Goal: Transaction & Acquisition: Purchase product/service

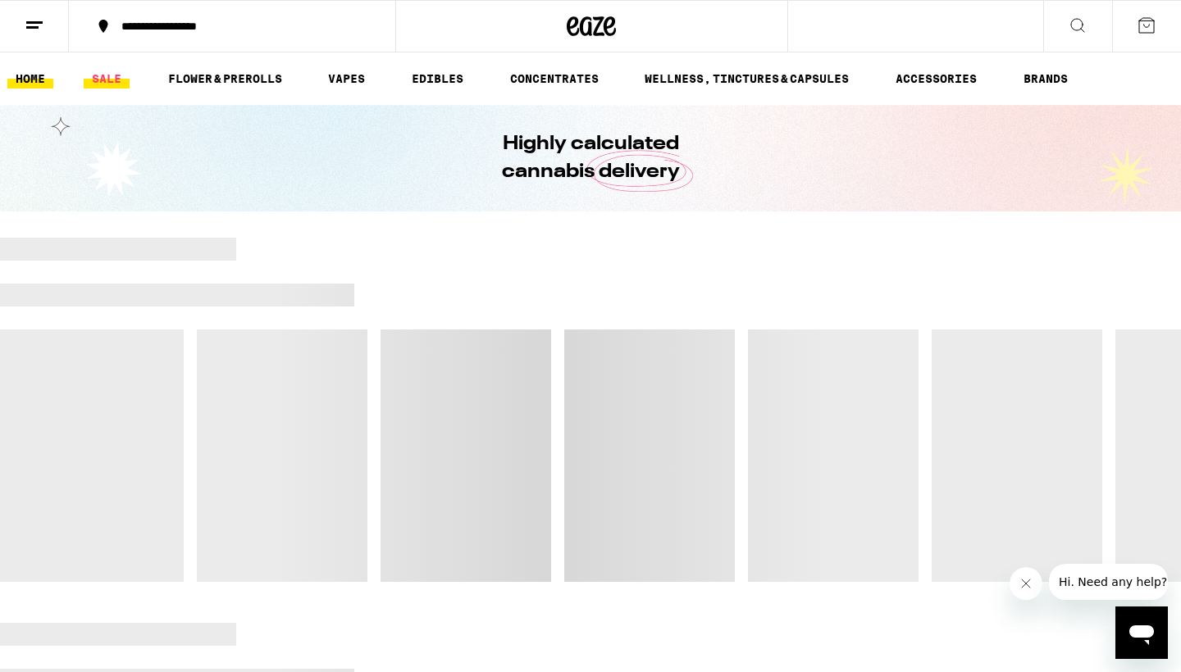
click at [108, 84] on link "SALE" at bounding box center [107, 79] width 46 height 20
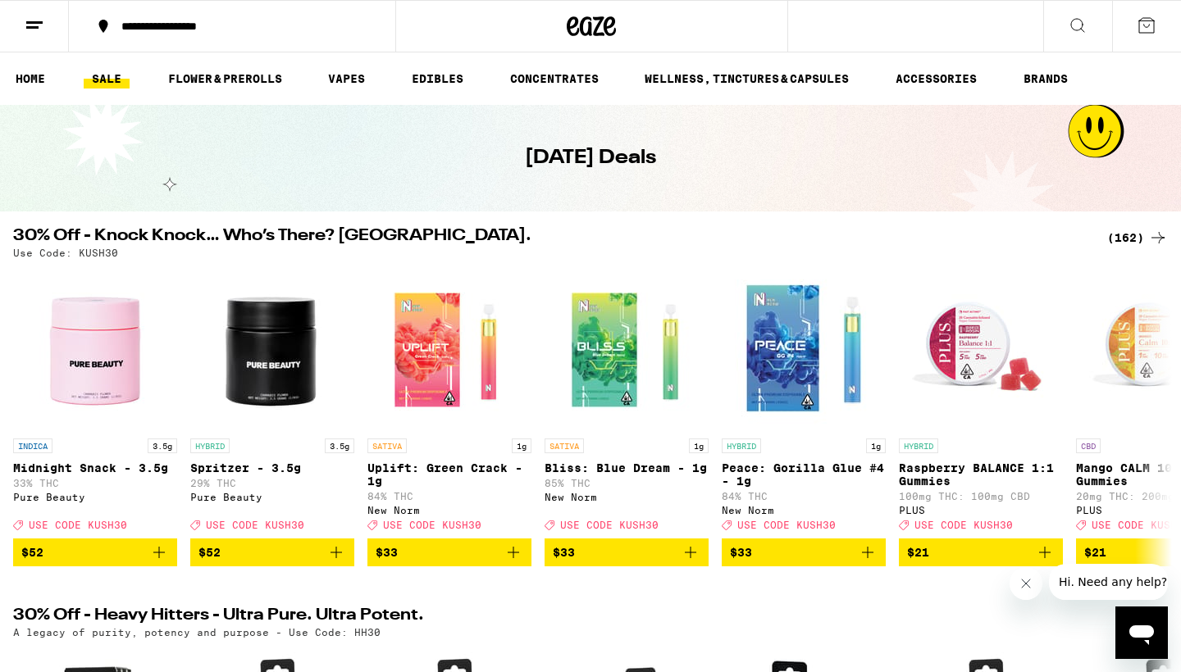
click at [1133, 242] on div "(162)" at bounding box center [1137, 238] width 61 height 20
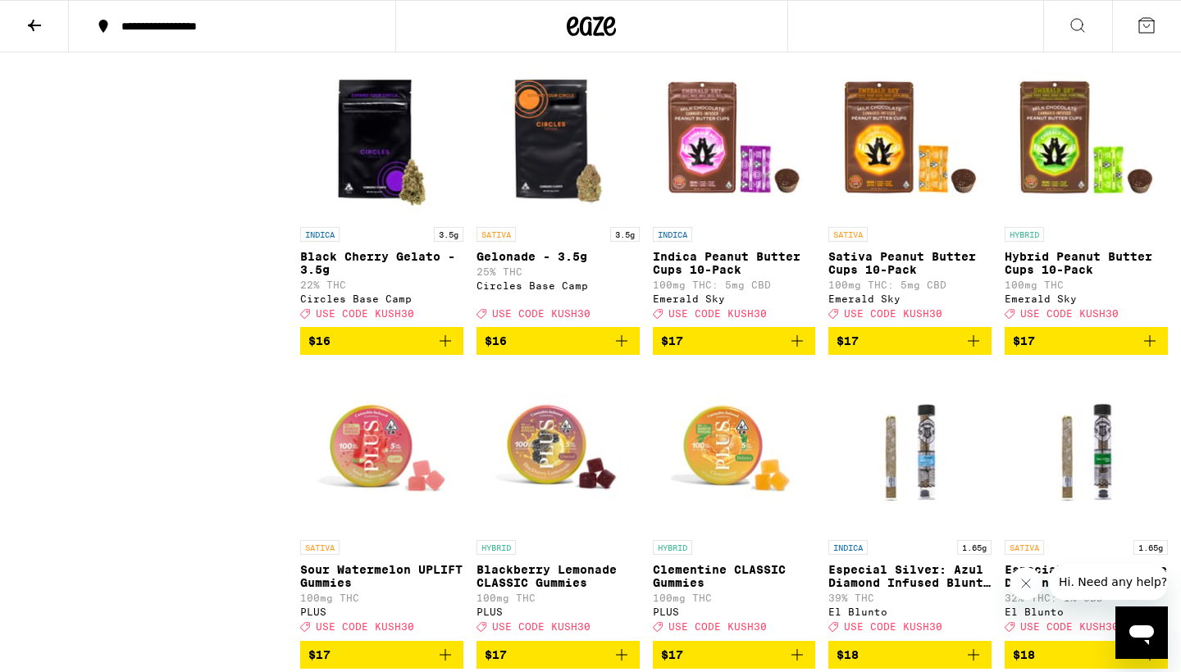
scroll to position [3928, 0]
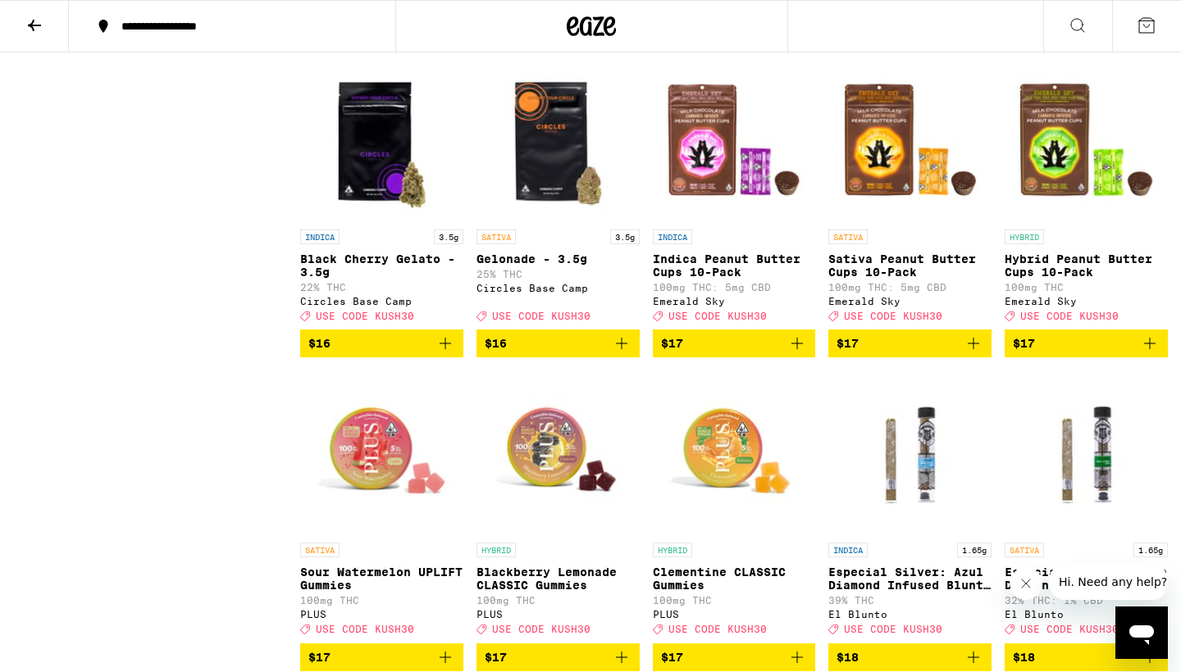
click at [622, 349] on icon "Add to bag" at bounding box center [621, 343] width 11 height 11
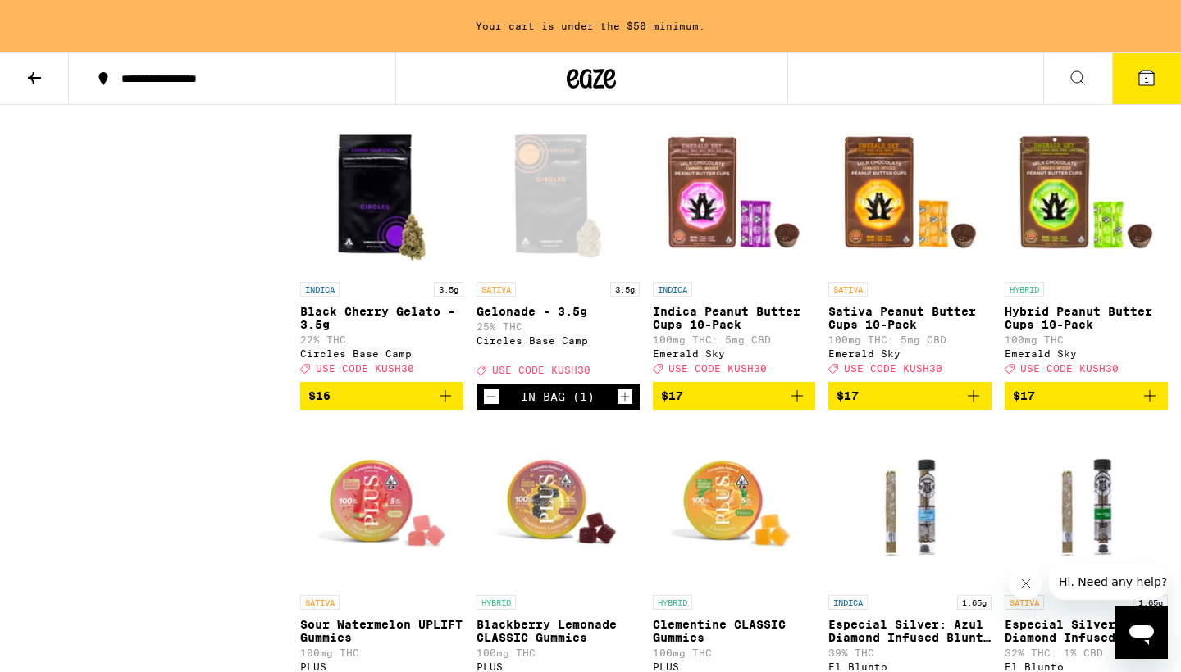
click at [449, 406] on icon "Add to bag" at bounding box center [445, 396] width 20 height 20
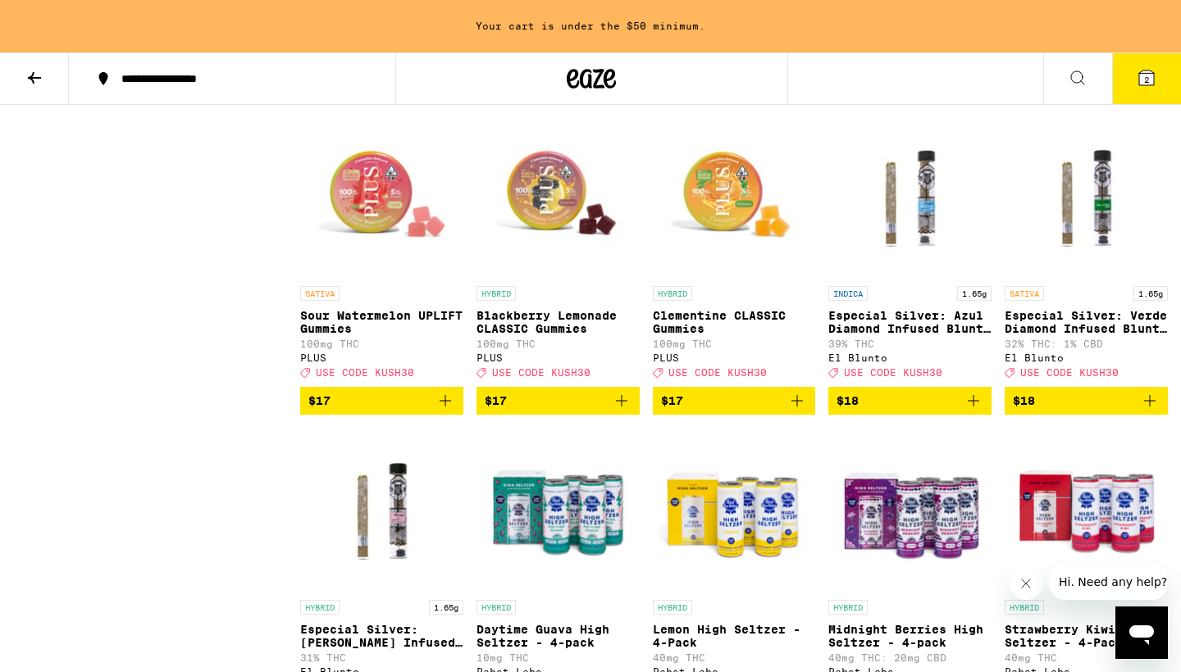
scroll to position [4353, 0]
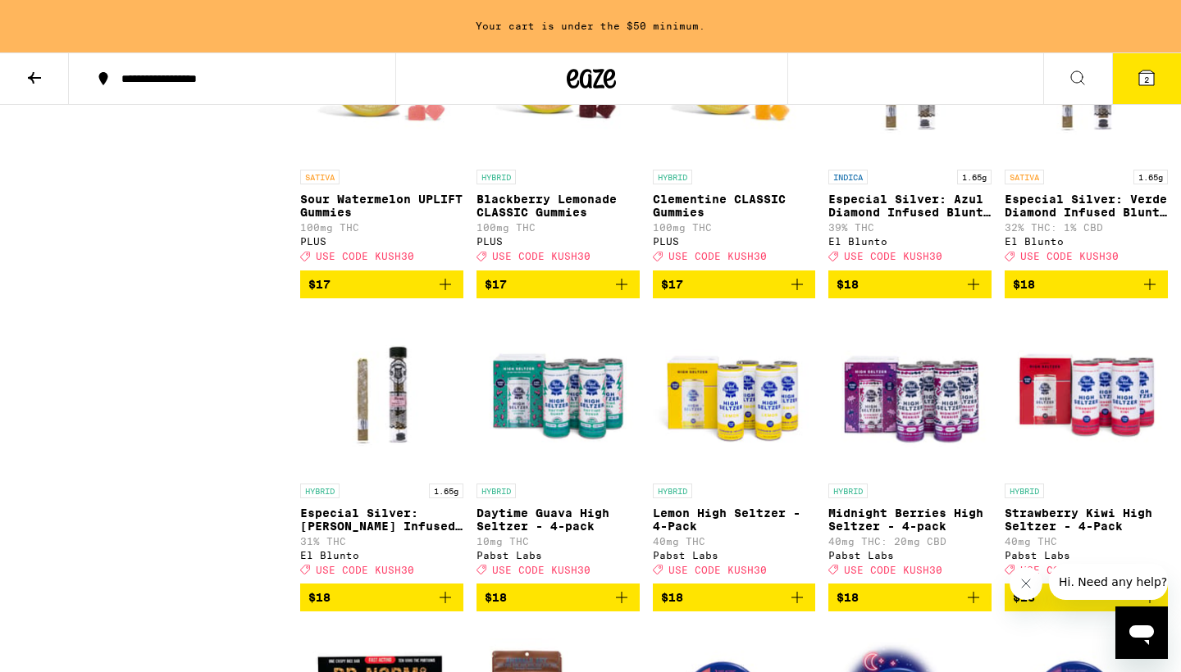
click at [1145, 294] on icon "Add to bag" at bounding box center [1150, 285] width 20 height 20
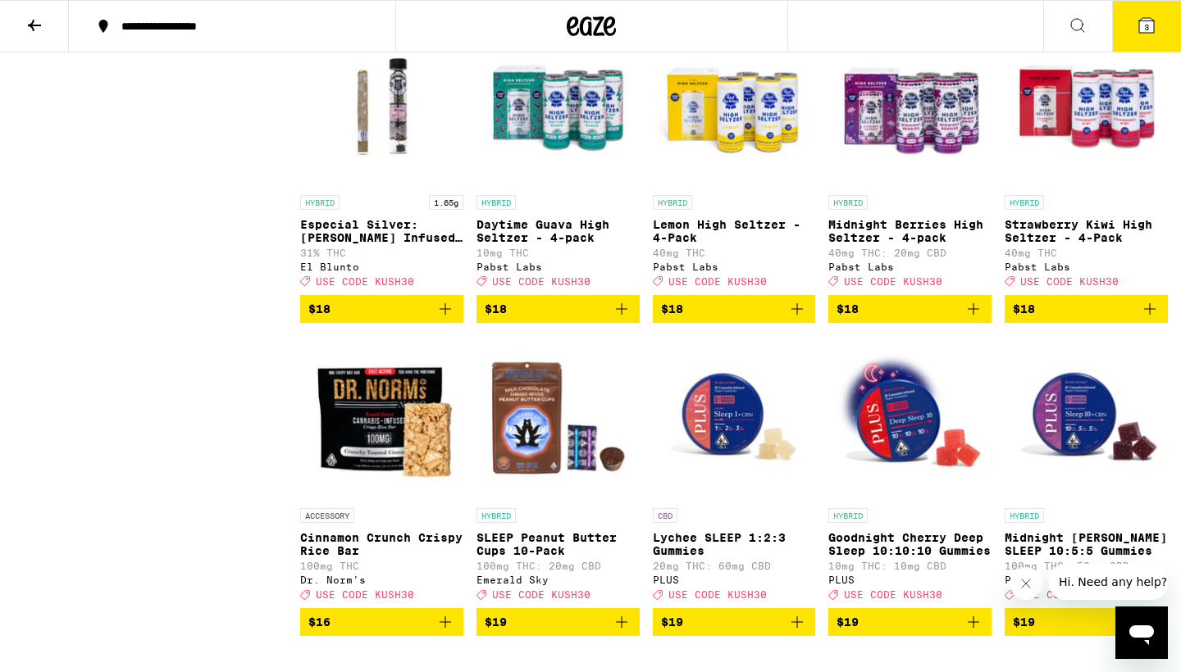
scroll to position [4589, 0]
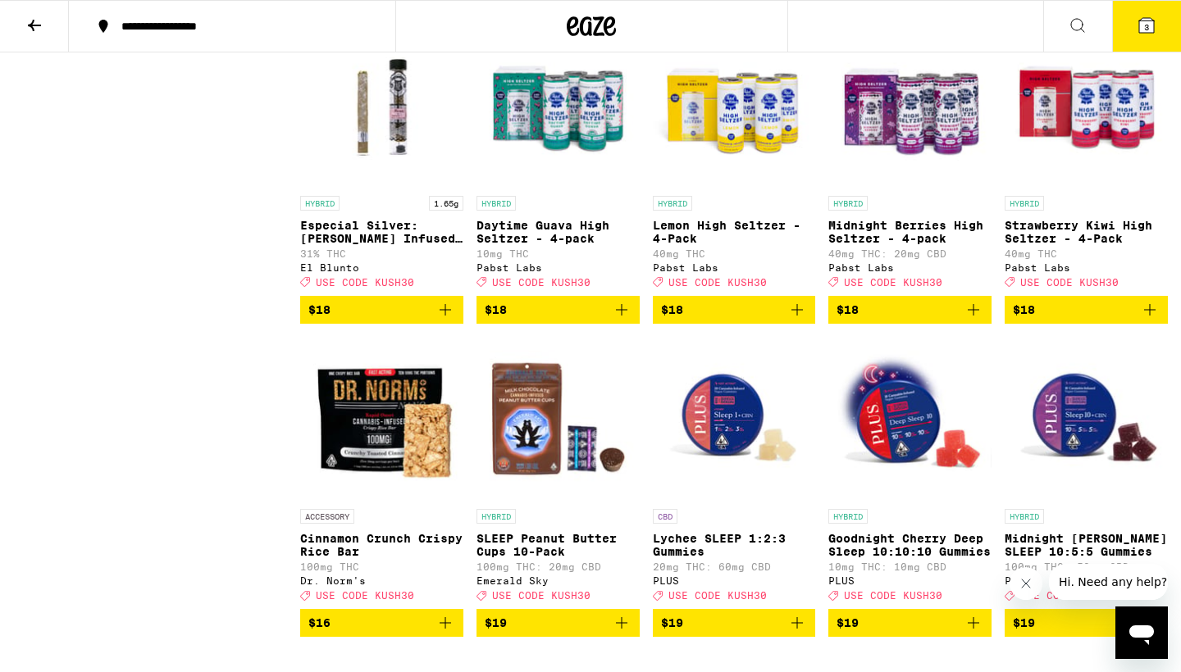
click at [385, 245] on p "Especial Silver: [PERSON_NAME] Infused Blunt - 1.65g" at bounding box center [381, 232] width 163 height 26
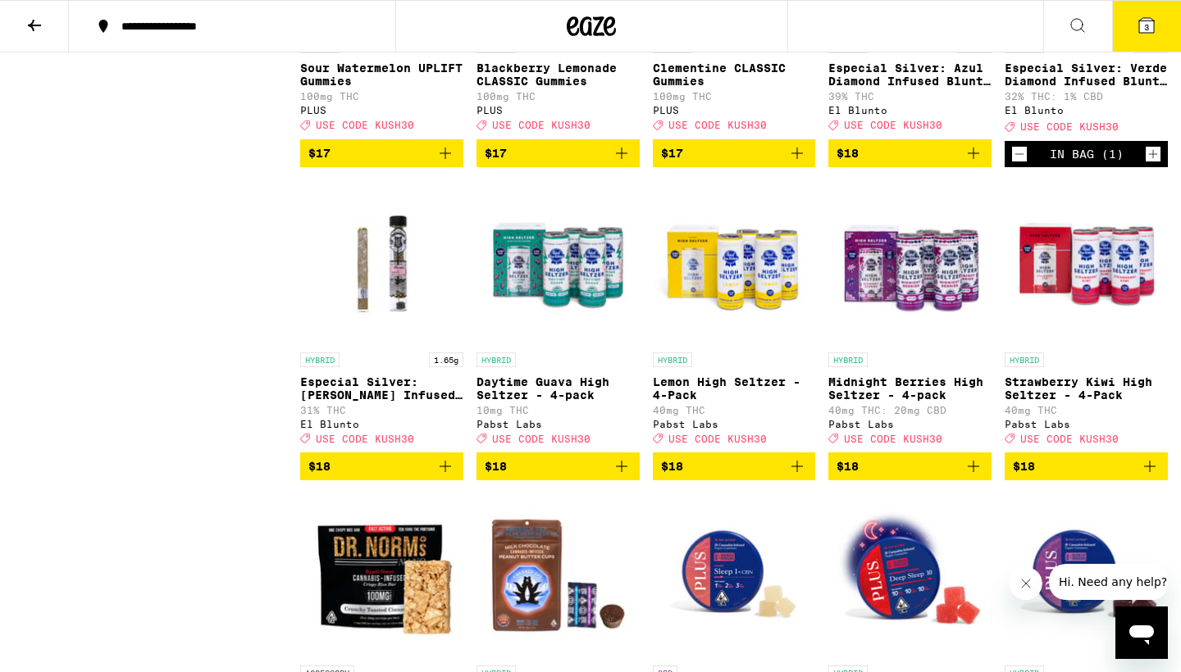
scroll to position [4433, 0]
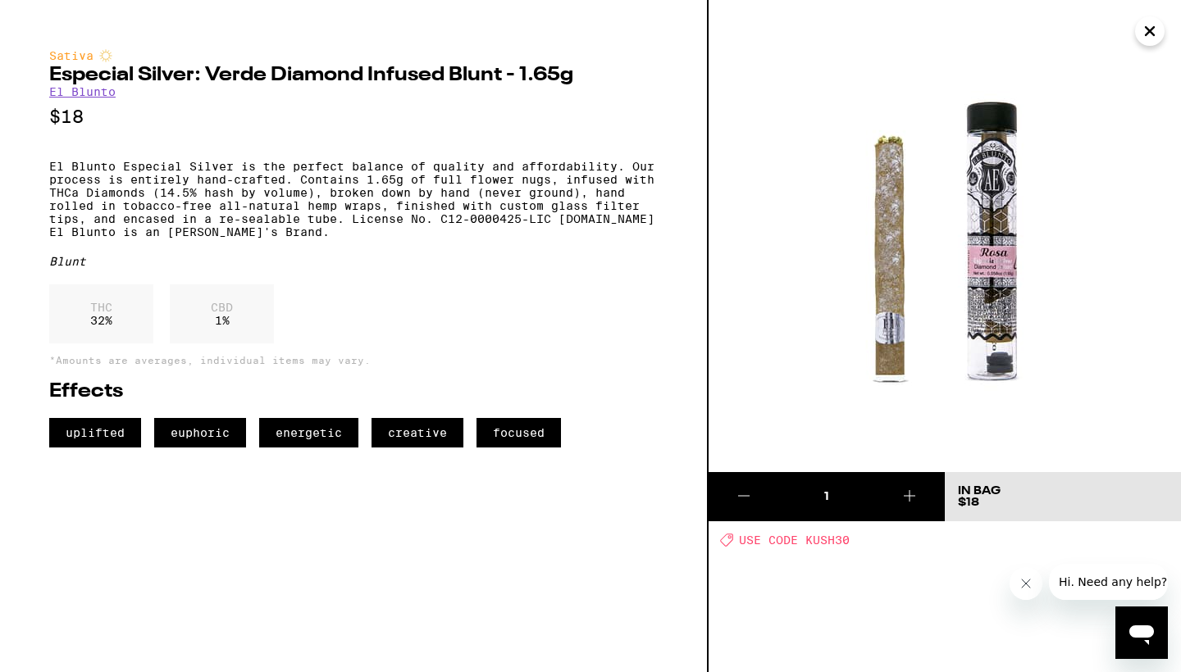
click at [1155, 36] on icon "Close" at bounding box center [1150, 31] width 20 height 25
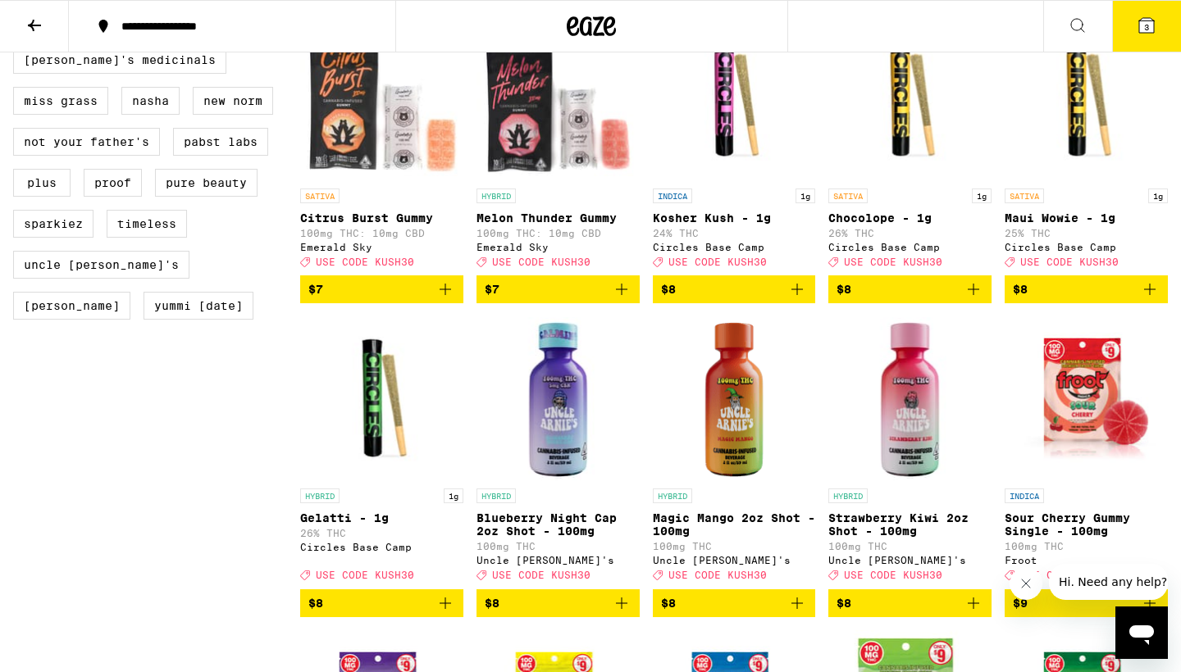
scroll to position [1476, 0]
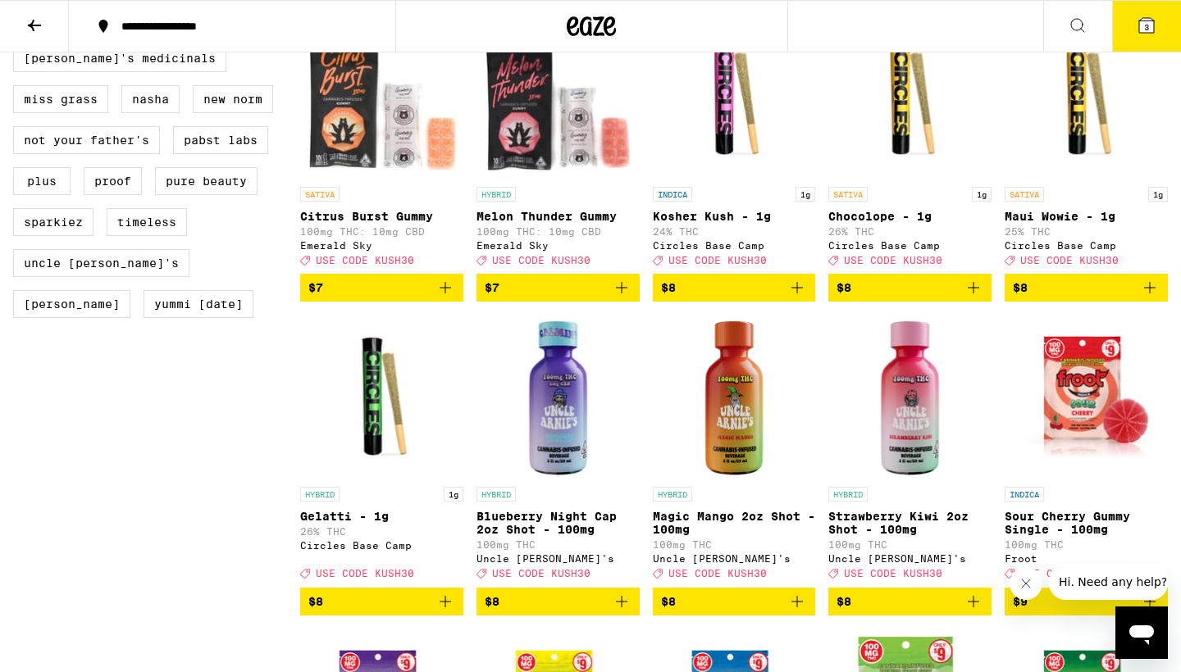
click at [971, 298] on icon "Add to bag" at bounding box center [973, 288] width 20 height 20
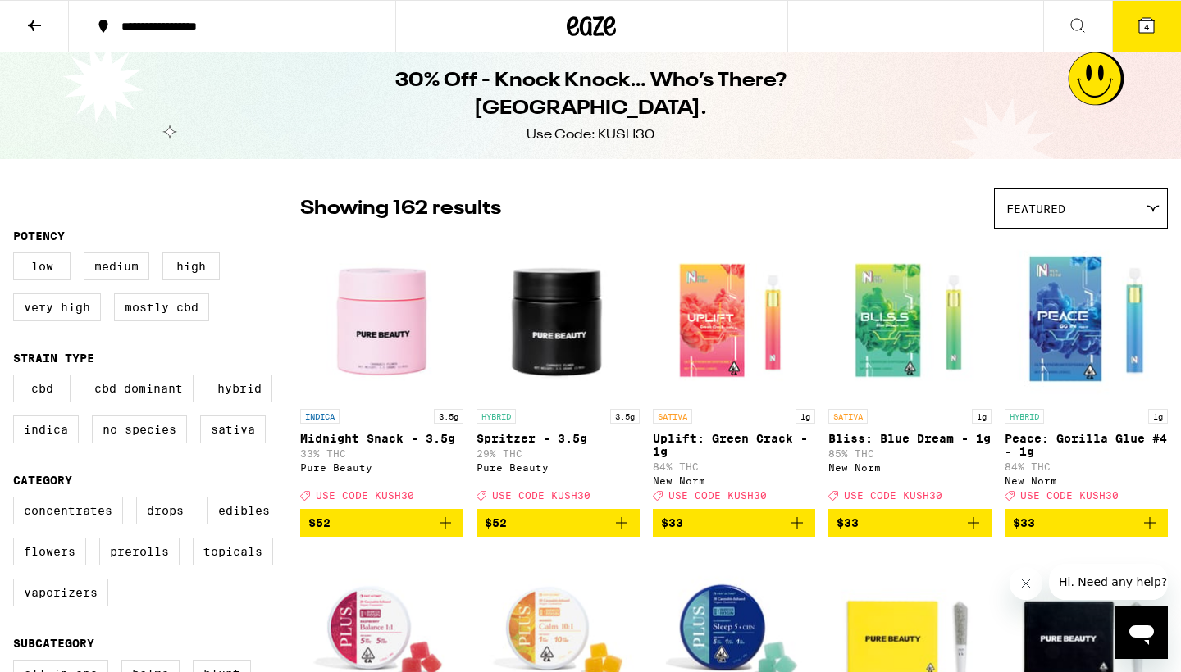
scroll to position [0, 0]
click at [1141, 28] on icon at bounding box center [1146, 25] width 15 height 15
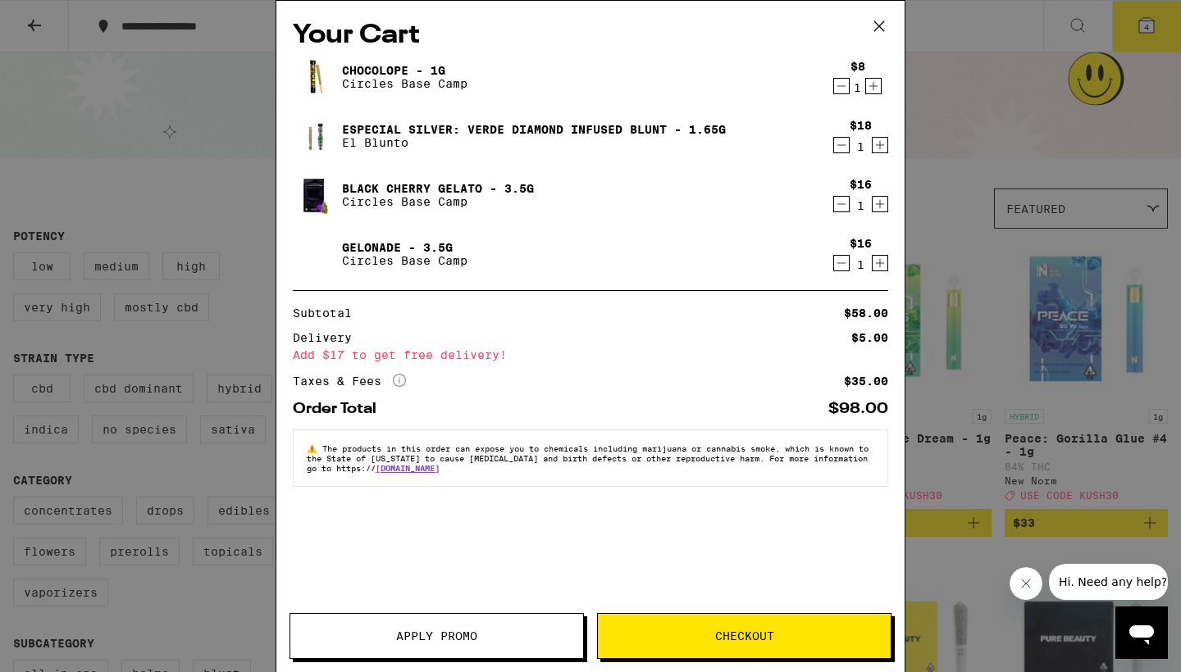
click at [480, 636] on span "Apply Promo" at bounding box center [436, 636] width 293 height 11
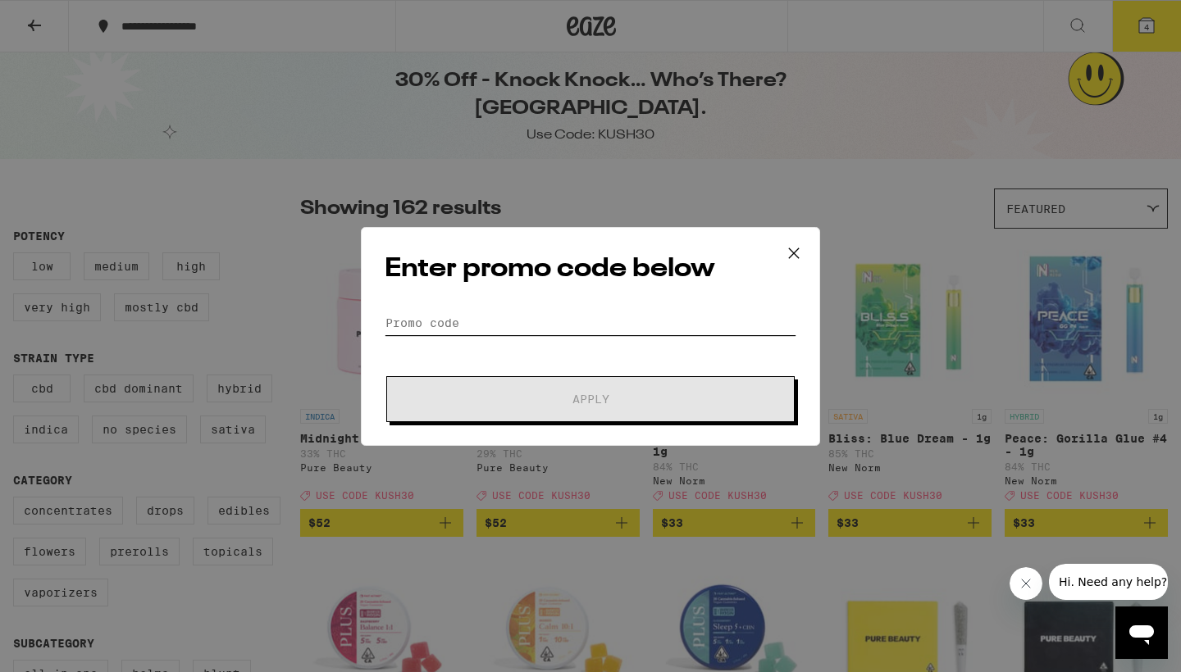
click at [397, 330] on input "Promo Code" at bounding box center [591, 323] width 412 height 25
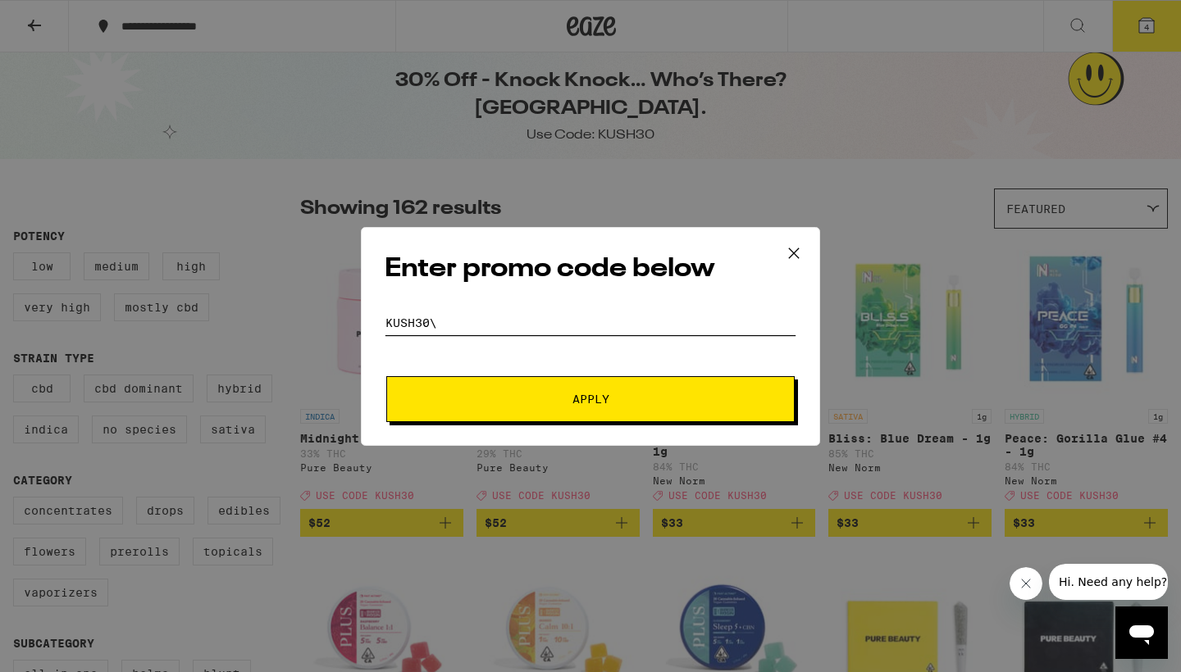
type input "KUSH30\"
click at [590, 399] on button "Apply" at bounding box center [590, 399] width 408 height 46
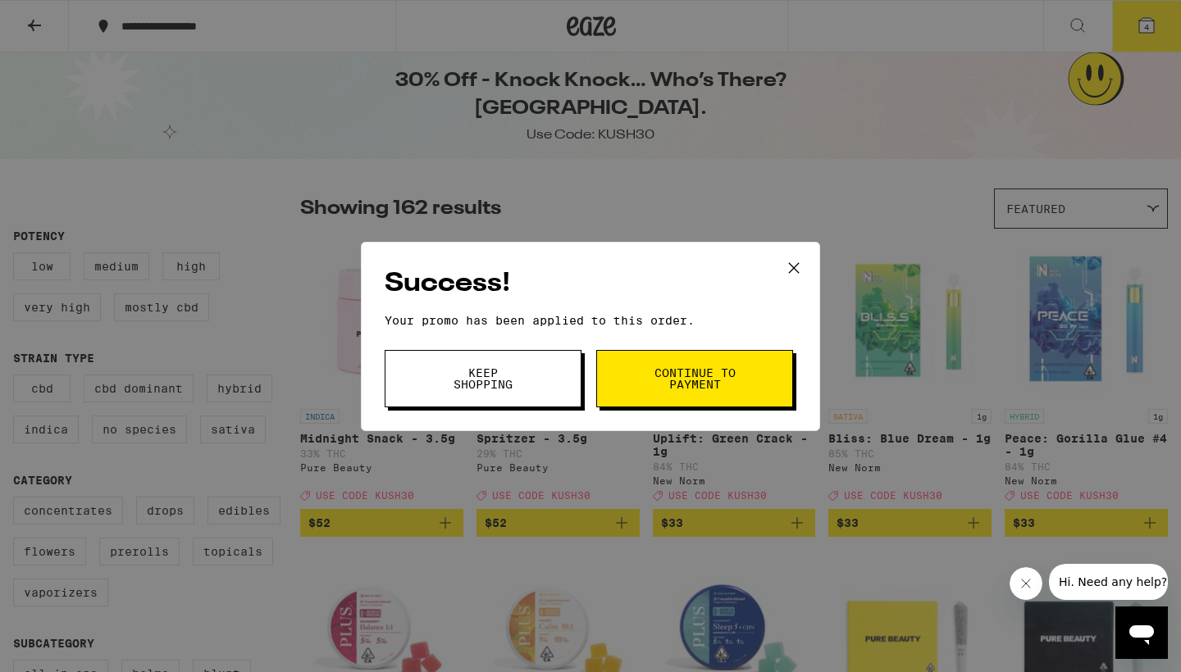
click at [718, 385] on span "Continue to payment" at bounding box center [695, 378] width 84 height 23
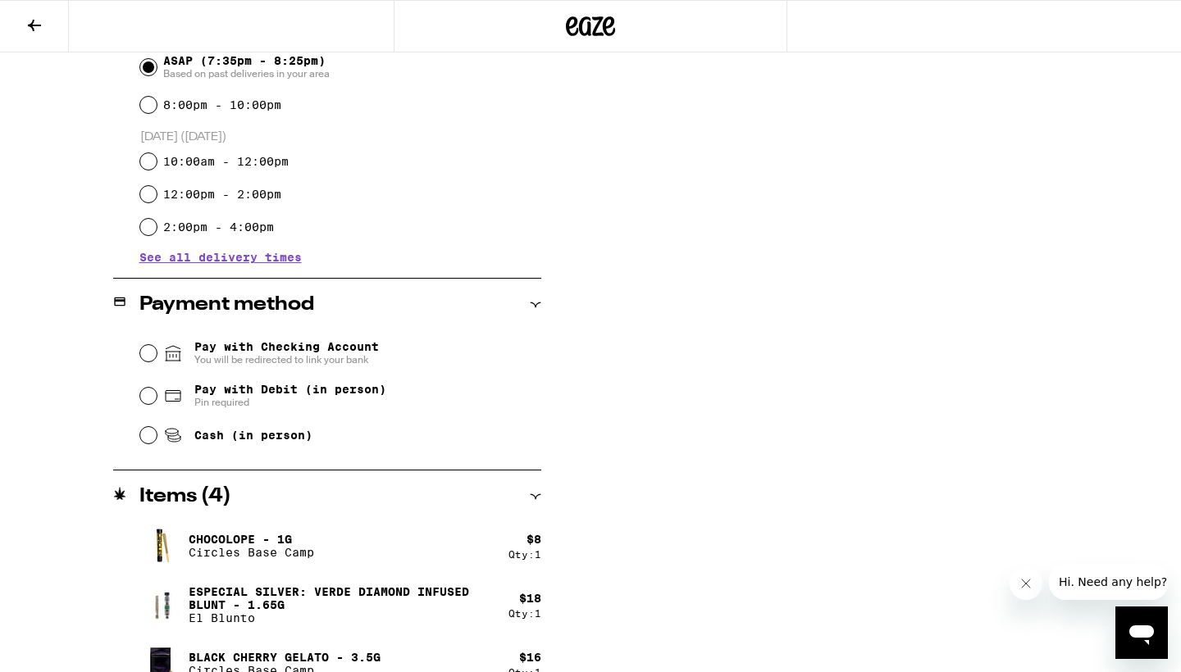
scroll to position [496, 0]
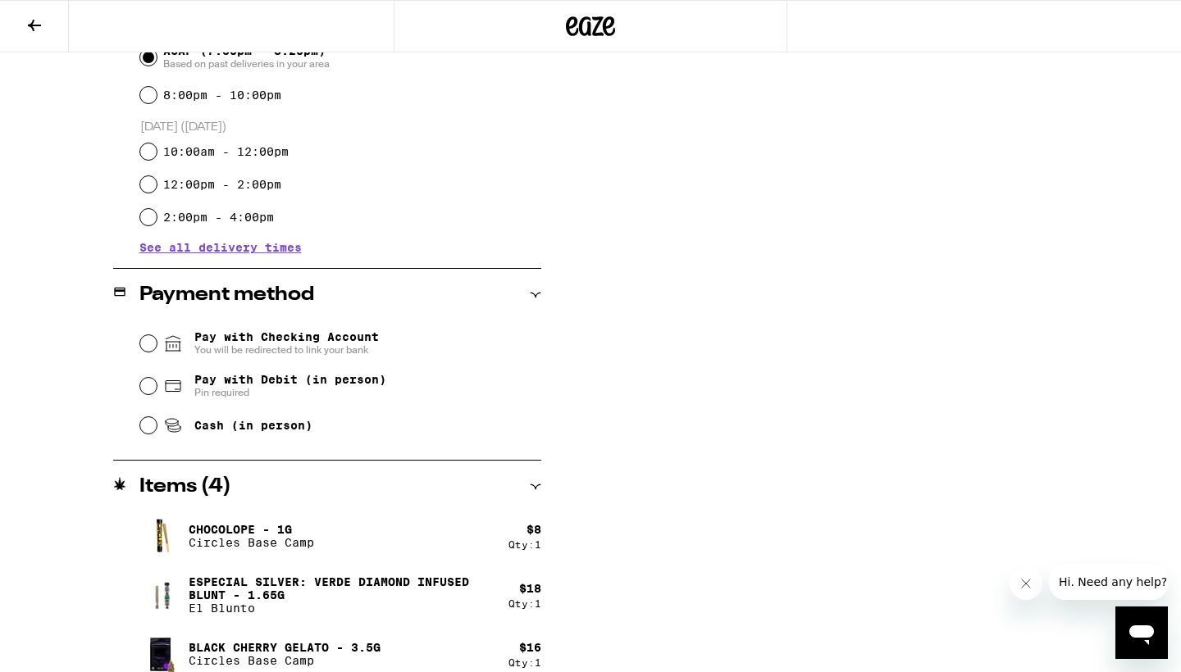
click at [148, 393] on input "Pay with Debit (in person) Pin required" at bounding box center [148, 386] width 16 height 16
radio input "true"
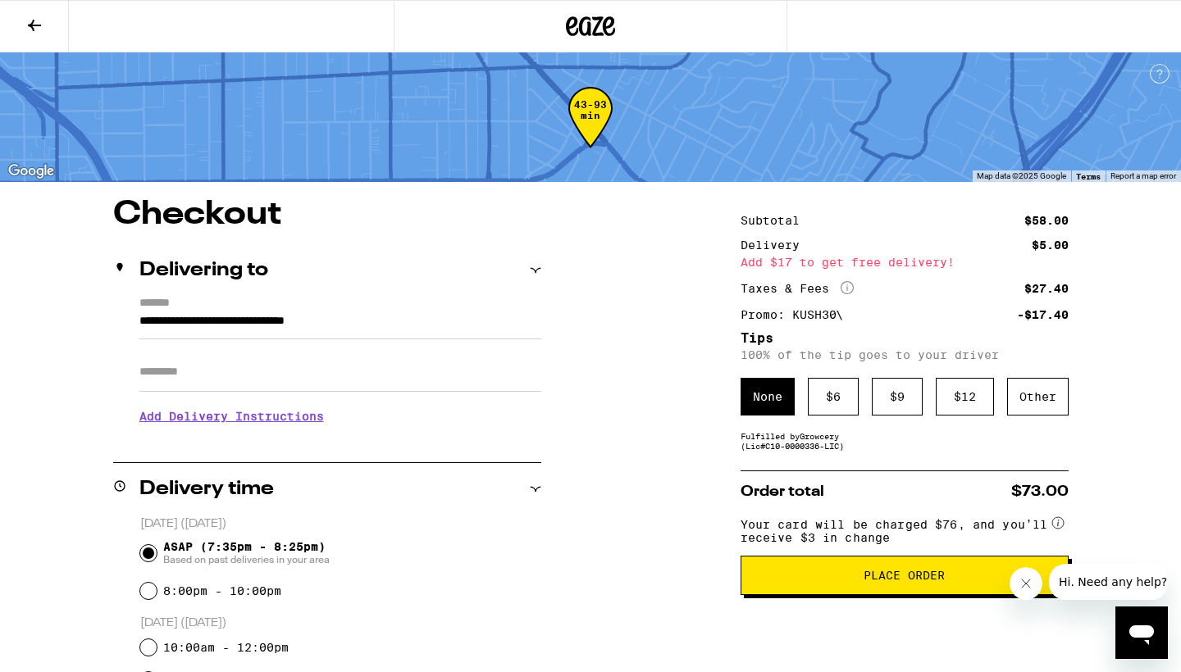
scroll to position [0, 0]
click at [901, 581] on span "Place Order" at bounding box center [903, 575] width 81 height 11
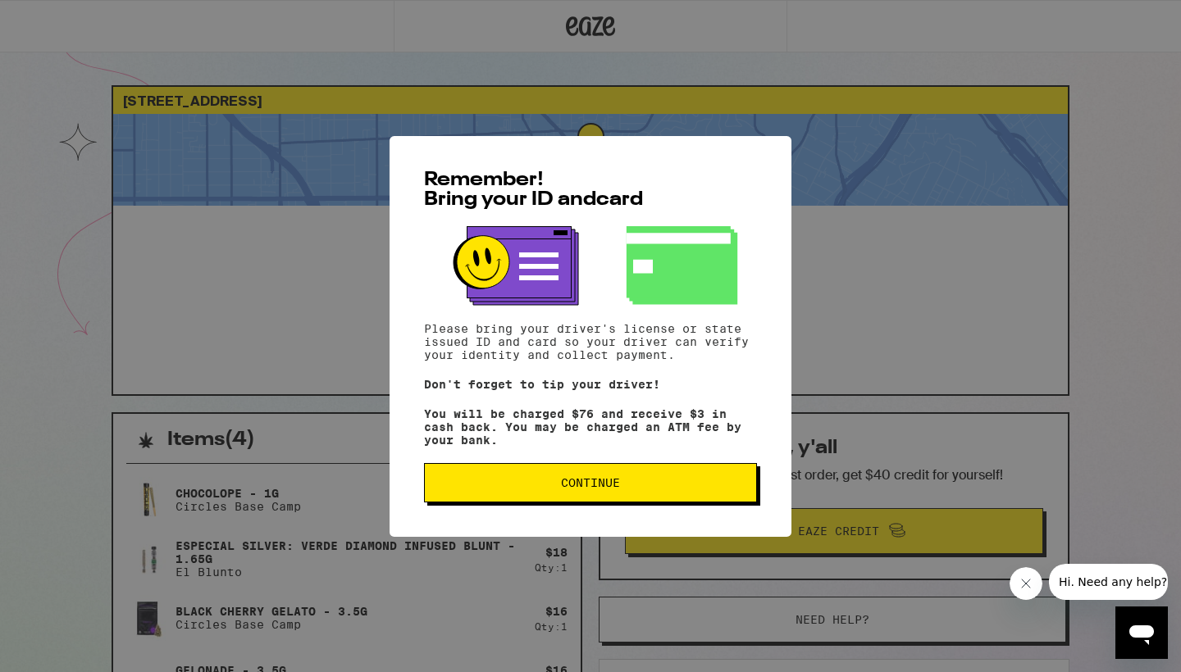
click at [622, 499] on button "Continue" at bounding box center [590, 482] width 333 height 39
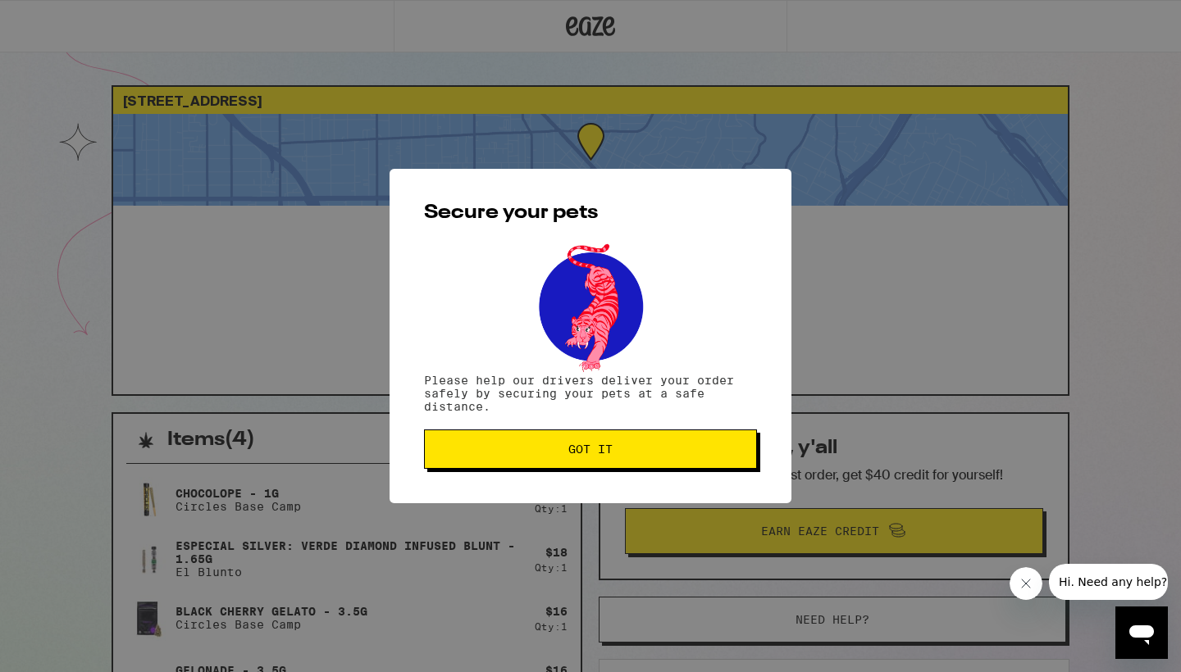
click at [576, 439] on button "Got it" at bounding box center [590, 449] width 333 height 39
